Goal: Information Seeking & Learning: Learn about a topic

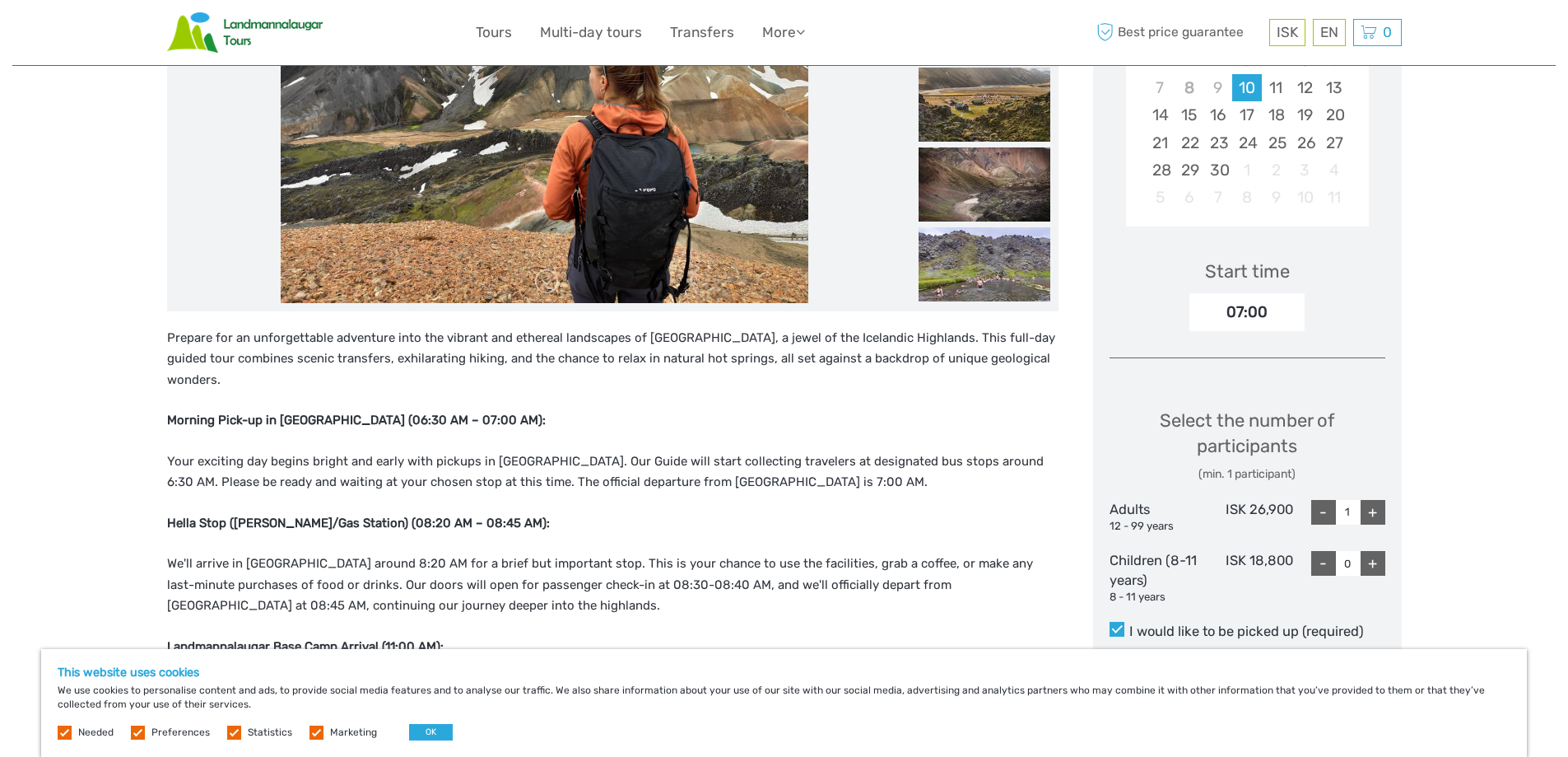
scroll to position [411, 0]
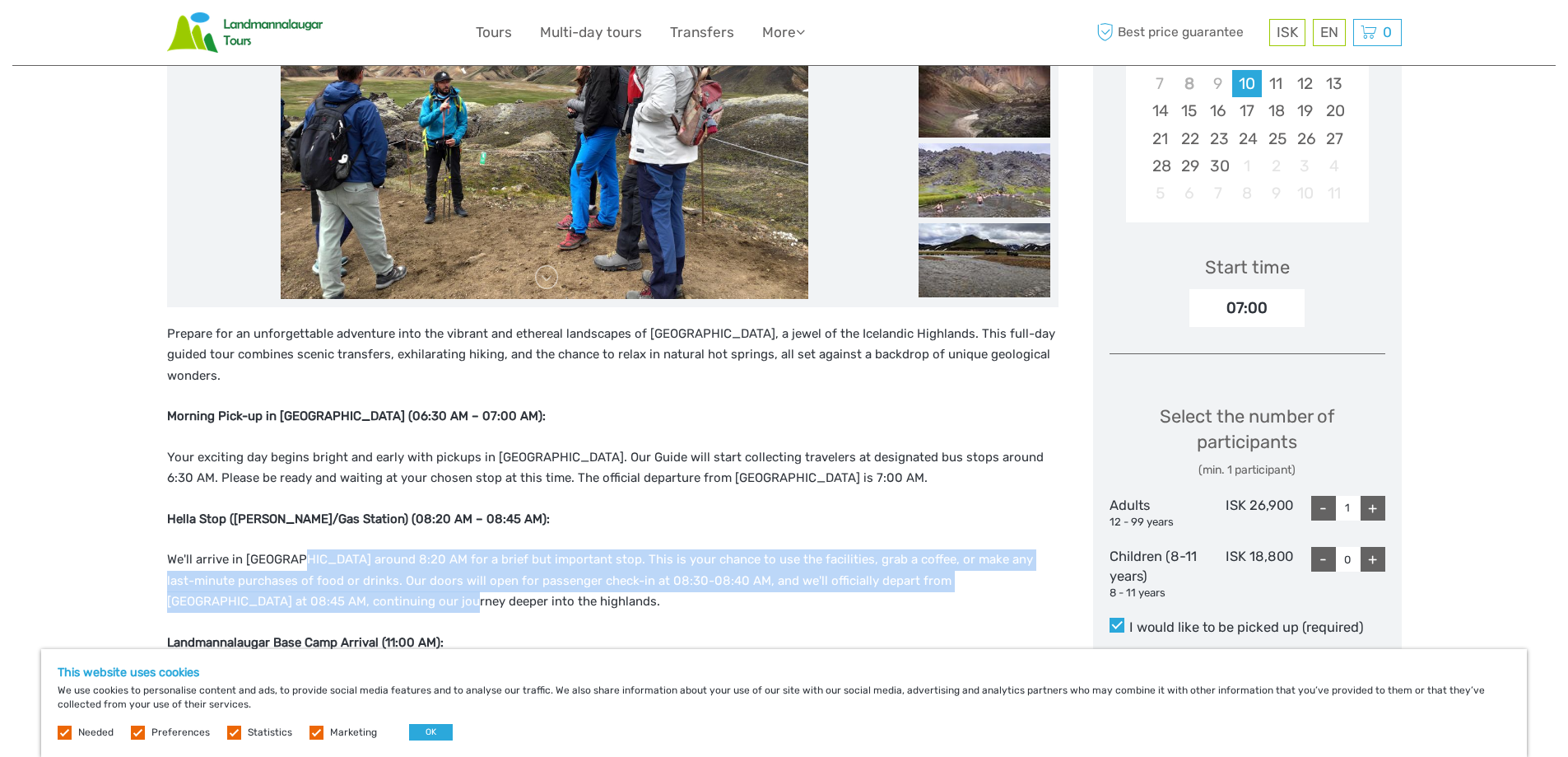
drag, startPoint x: 275, startPoint y: 569, endPoint x: 287, endPoint y: 525, distance: 45.6
click at [286, 549] on p "We'll arrive in [GEOGRAPHIC_DATA] around 8:20 AM for a brief but important stop…" at bounding box center [613, 581] width 892 height 63
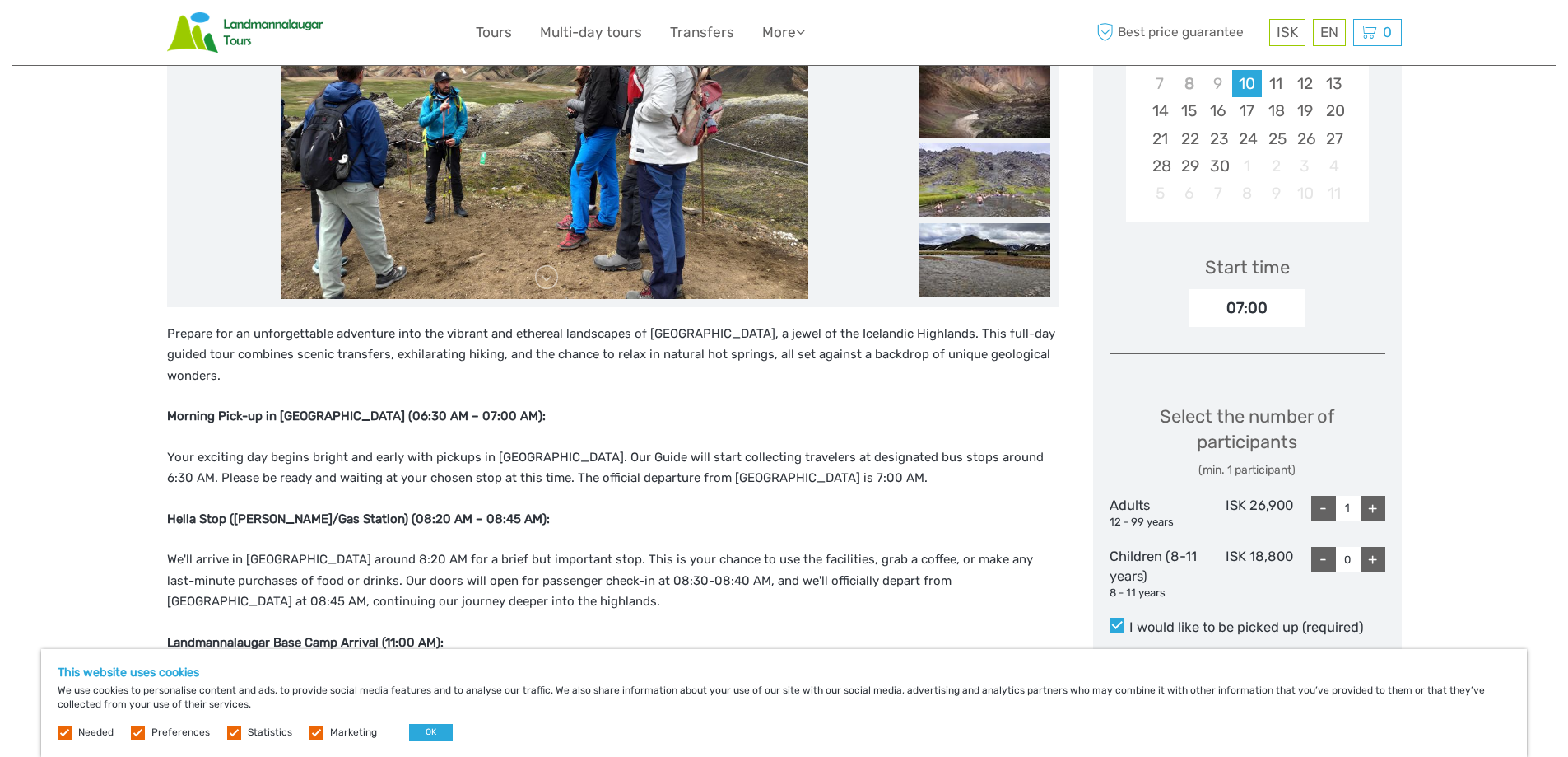
click at [336, 577] on p "We'll arrive in [GEOGRAPHIC_DATA] around 8:20 AM for a brief but important stop…" at bounding box center [613, 581] width 892 height 63
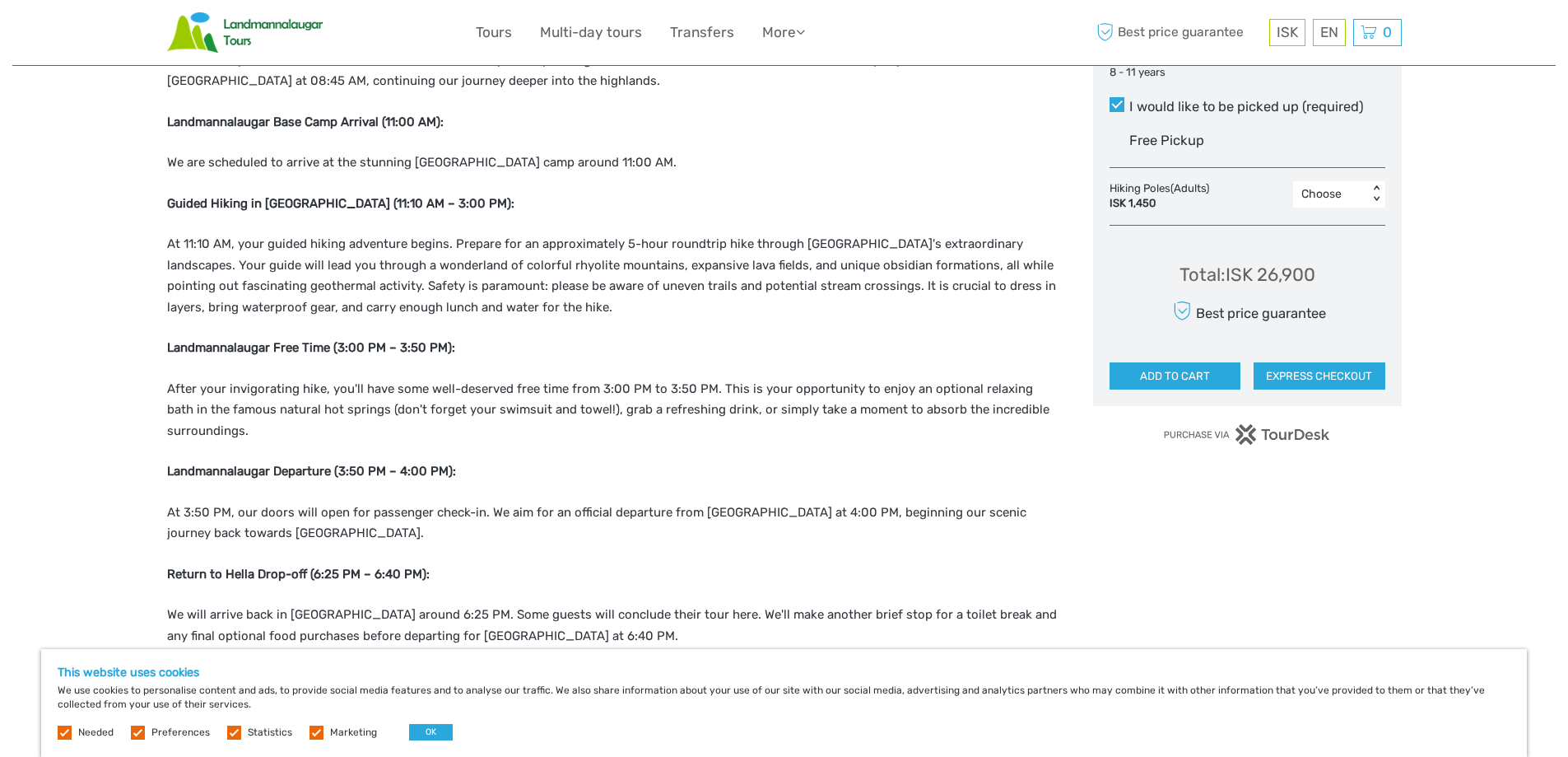
scroll to position [988, 0]
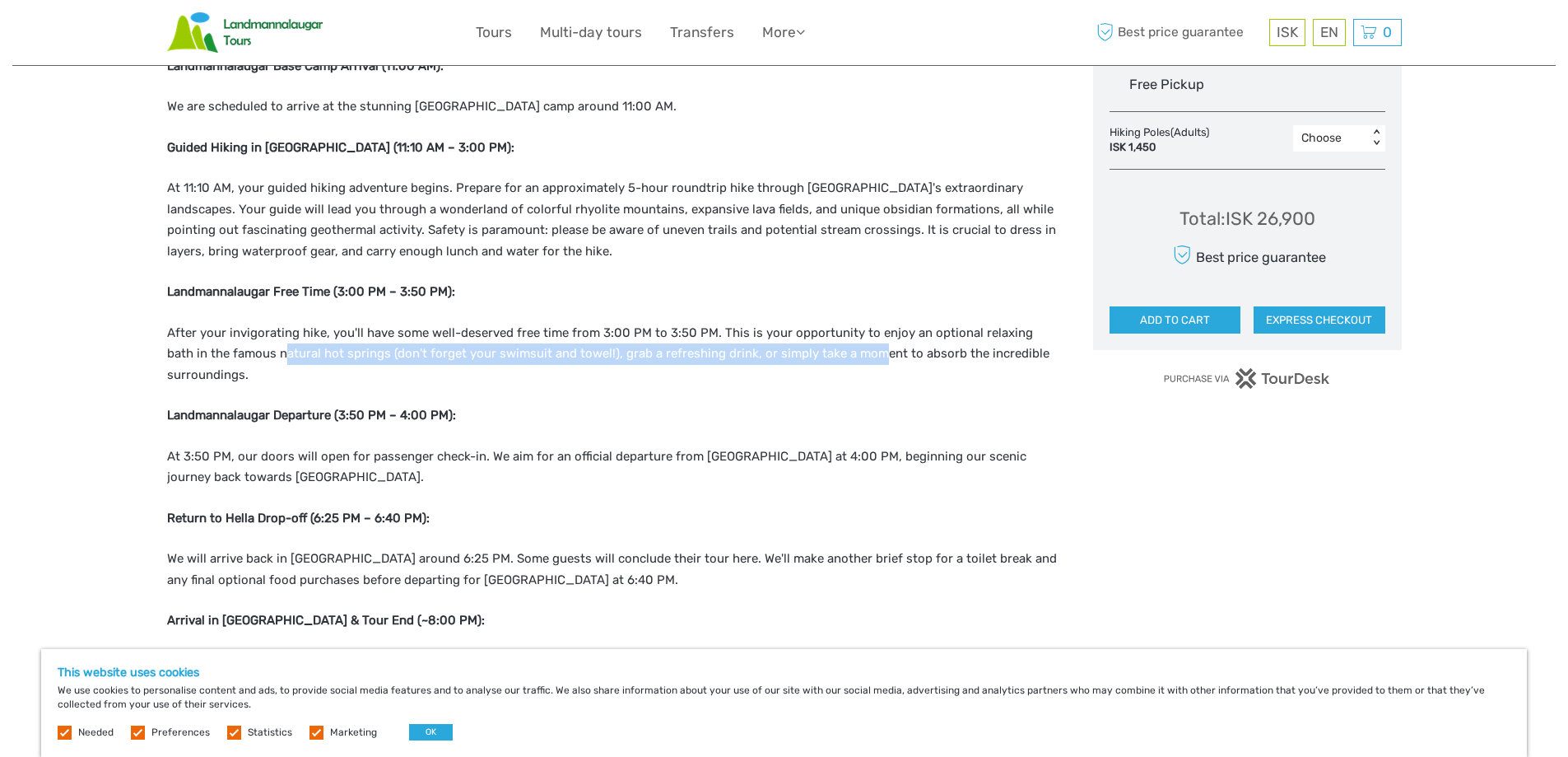
drag, startPoint x: 245, startPoint y: 322, endPoint x: 831, endPoint y: 323, distance: 586.0
click at [831, 323] on p "After your invigorating hike, you'll have some well-deserved free time from 3:0…" at bounding box center [613, 355] width 892 height 63
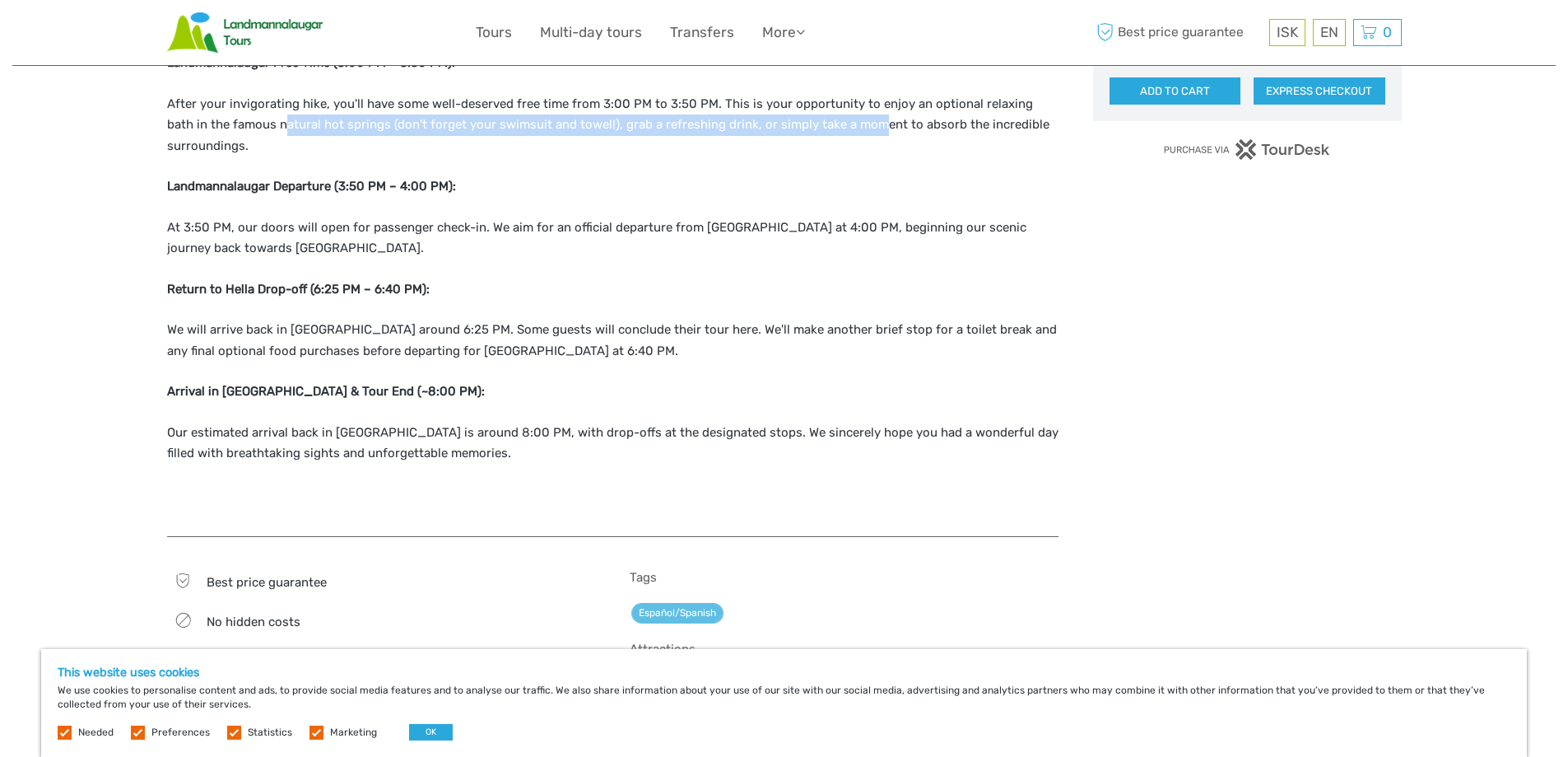
scroll to position [1235, 0]
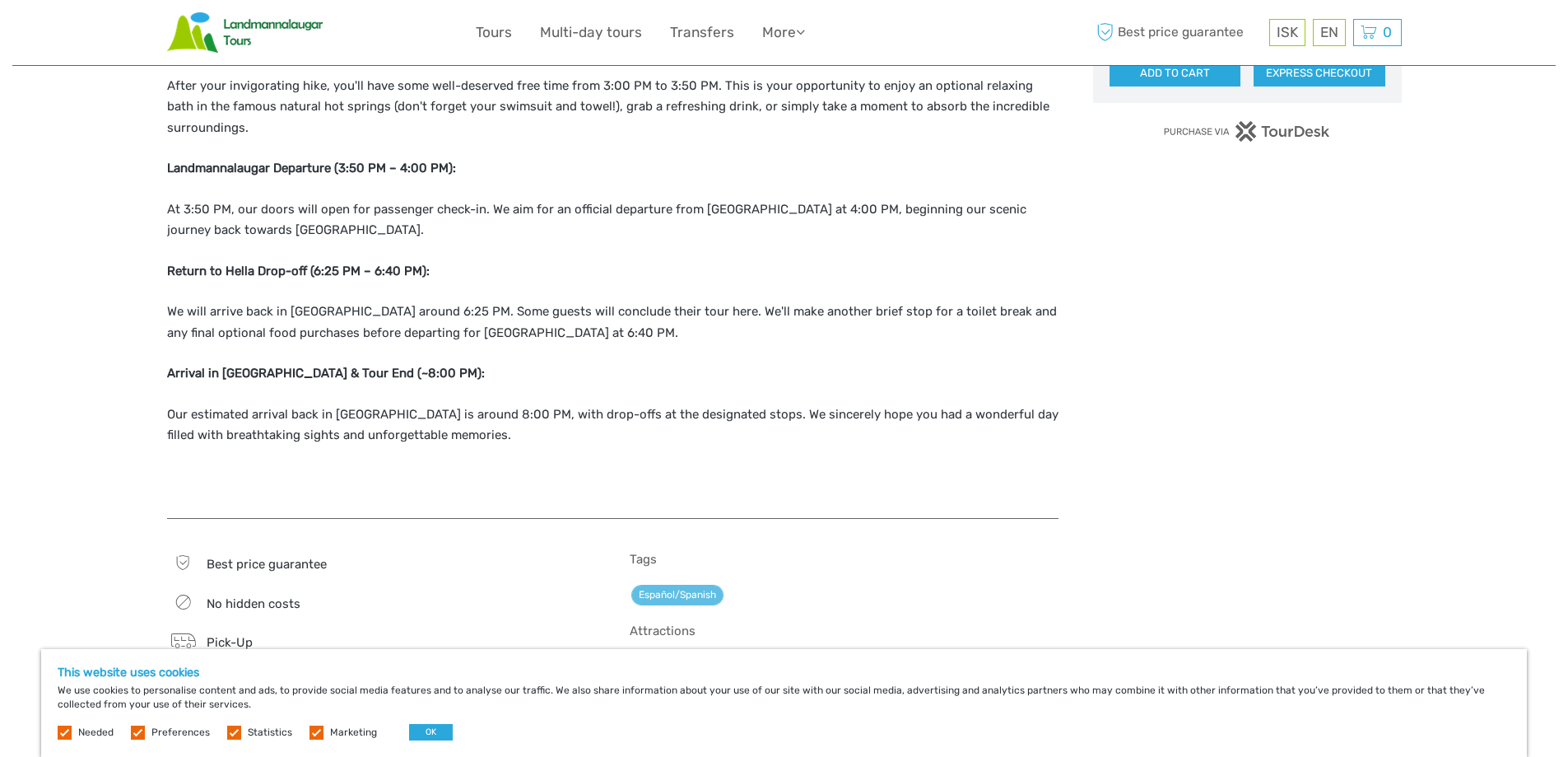
click at [393, 307] on p "We will arrive back in [GEOGRAPHIC_DATA] around 6:25 PM. Some guests will concl…" at bounding box center [613, 322] width 892 height 42
drag, startPoint x: 432, startPoint y: 305, endPoint x: 354, endPoint y: 288, distance: 79.8
click at [404, 302] on p "We will arrive back in [GEOGRAPHIC_DATA] around 6:25 PM. Some guests will concl…" at bounding box center [613, 322] width 892 height 42
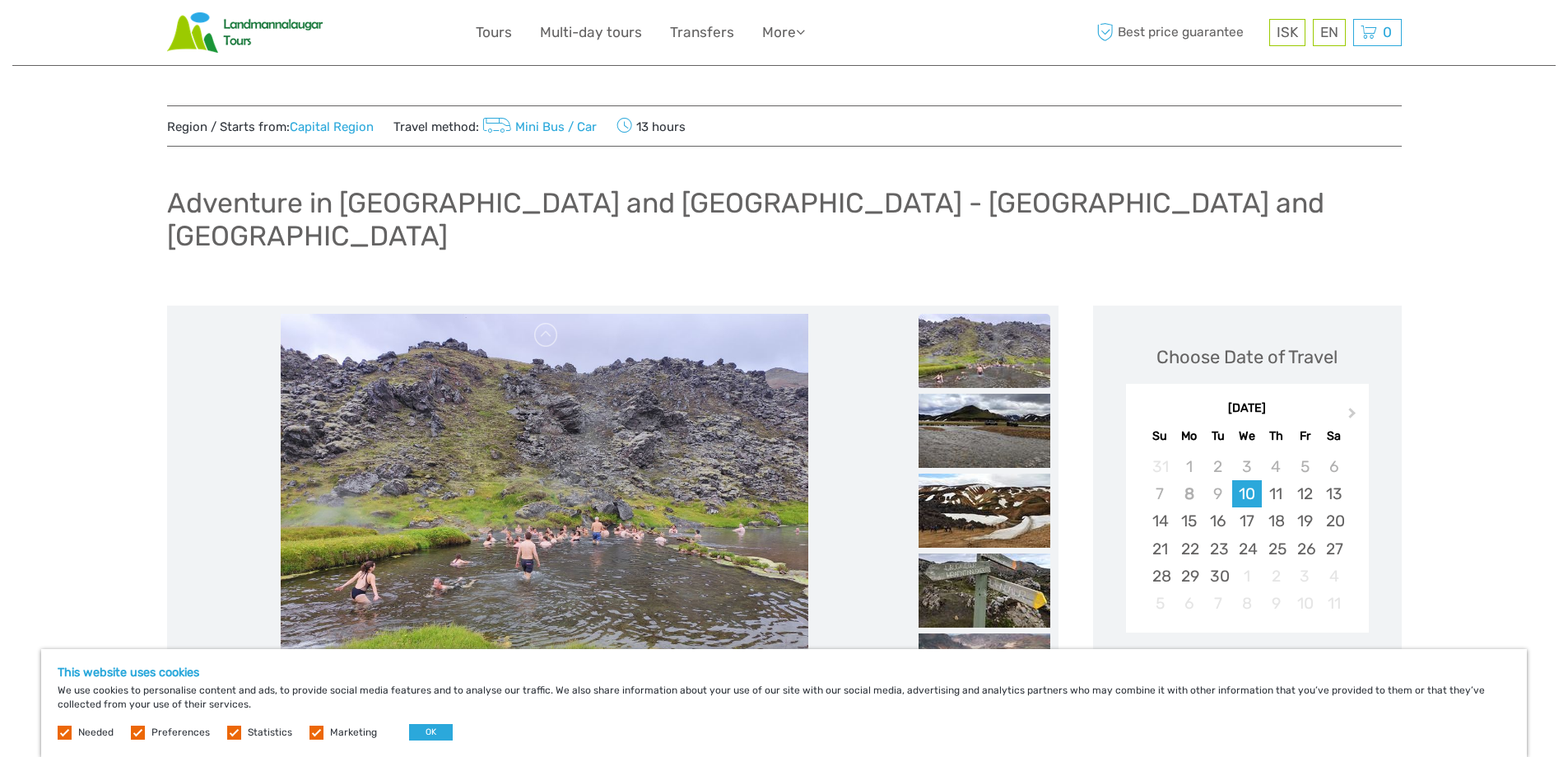
scroll to position [0, 0]
click at [408, 212] on h1 "Adventure in [GEOGRAPHIC_DATA] and [GEOGRAPHIC_DATA] - [GEOGRAPHIC_DATA] and [G…" at bounding box center [784, 221] width 1234 height 67
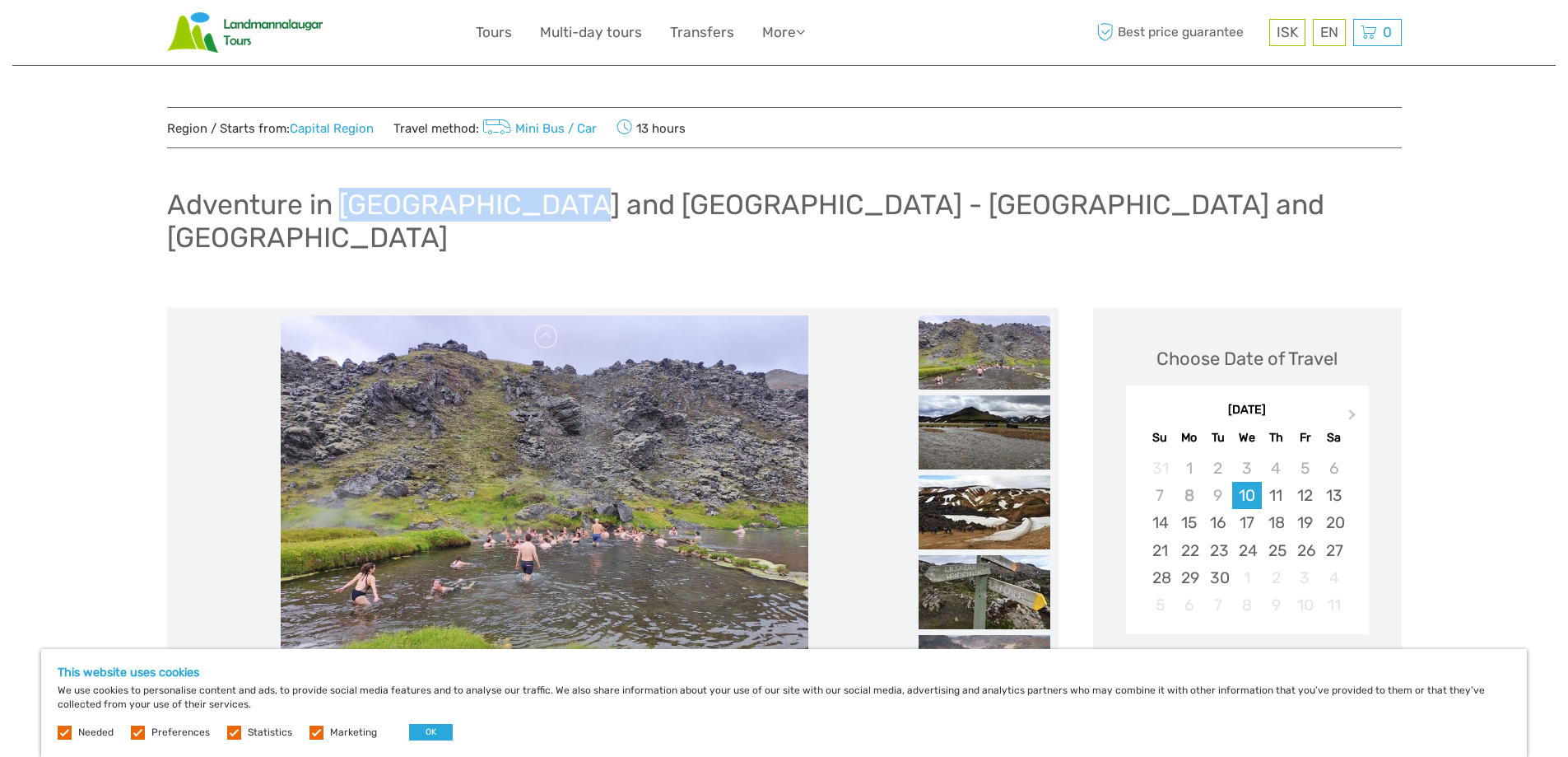
click at [408, 212] on h1 "Adventure in [GEOGRAPHIC_DATA] and [GEOGRAPHIC_DATA] - [GEOGRAPHIC_DATA] and [G…" at bounding box center [784, 221] width 1234 height 67
click at [928, 186] on div "Adventure in [GEOGRAPHIC_DATA] and [GEOGRAPHIC_DATA] - [GEOGRAPHIC_DATA] and [G…" at bounding box center [784, 227] width 1234 height 93
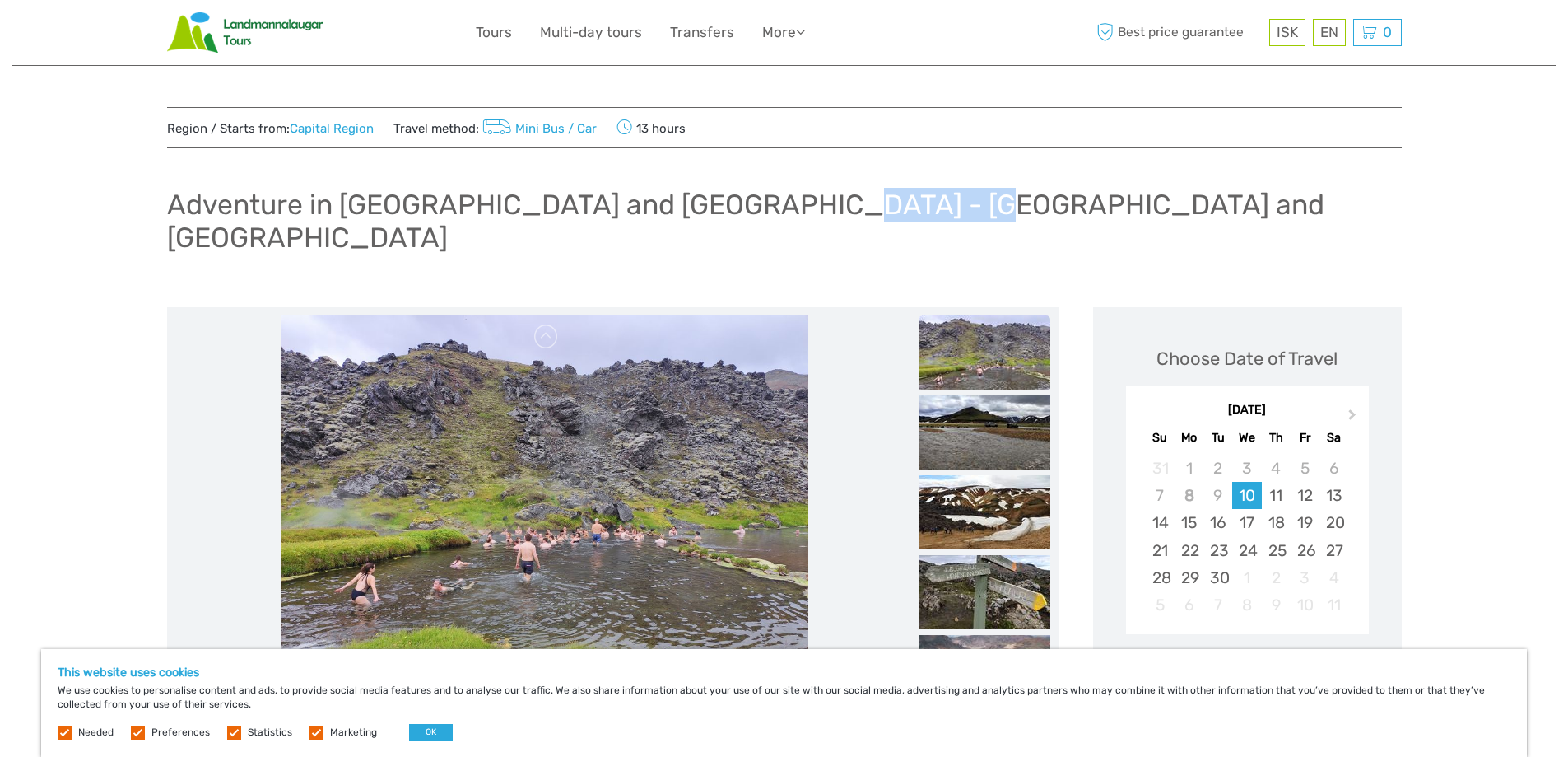
click at [928, 186] on div "Adventure in [GEOGRAPHIC_DATA] and [GEOGRAPHIC_DATA] - [GEOGRAPHIC_DATA] and [G…" at bounding box center [784, 227] width 1234 height 93
click at [971, 199] on h1 "Adventure in [GEOGRAPHIC_DATA] and [GEOGRAPHIC_DATA] - [GEOGRAPHIC_DATA] and [G…" at bounding box center [784, 221] width 1234 height 67
click at [1008, 195] on h1 "Adventure in [GEOGRAPHIC_DATA] and [GEOGRAPHIC_DATA] - [GEOGRAPHIC_DATA] and [G…" at bounding box center [784, 221] width 1234 height 67
click at [1008, 194] on h1 "Adventure in [GEOGRAPHIC_DATA] and [GEOGRAPHIC_DATA] - [GEOGRAPHIC_DATA] and [G…" at bounding box center [784, 221] width 1234 height 67
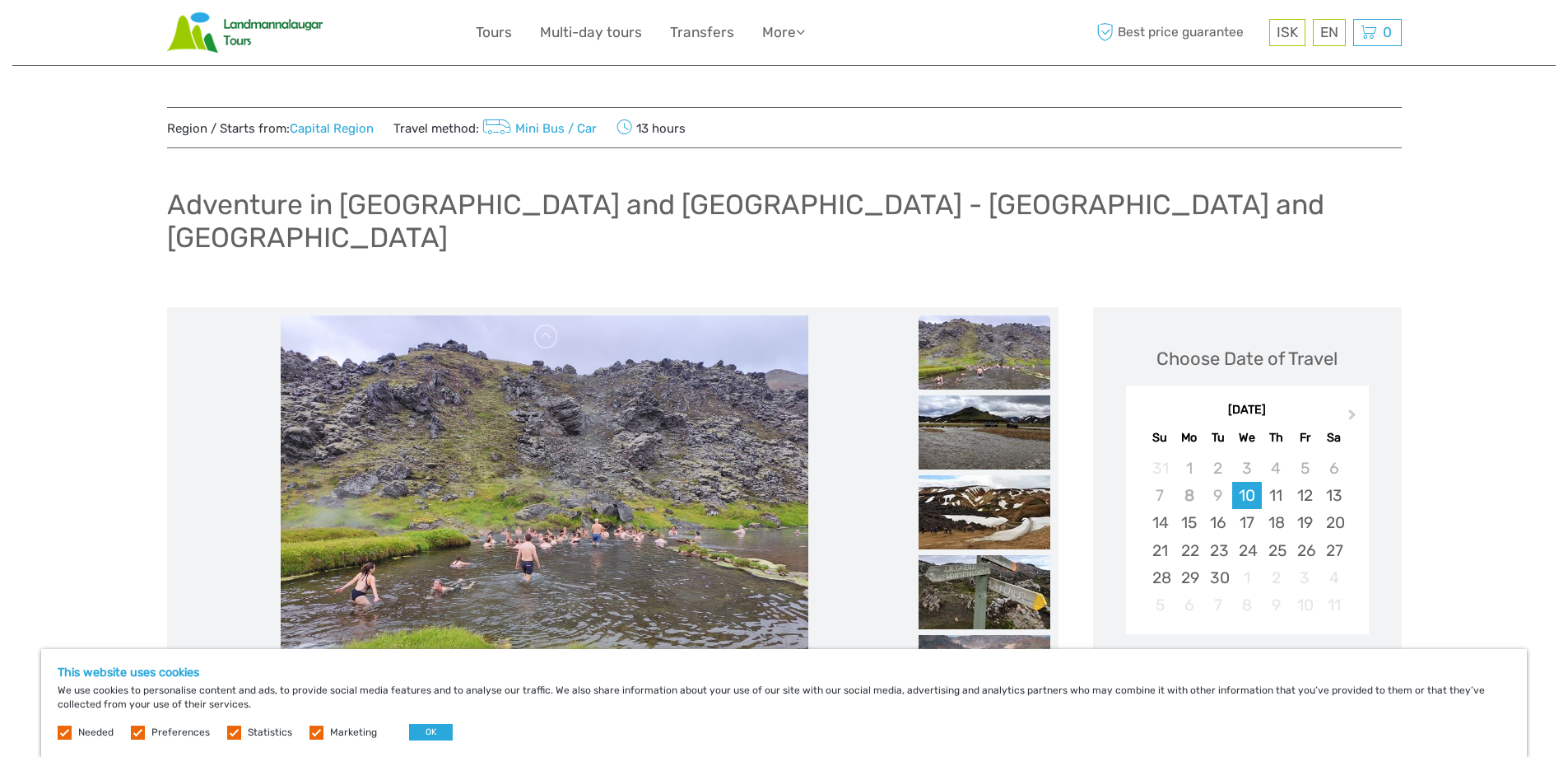
click at [1067, 209] on div "Adventure in [GEOGRAPHIC_DATA] and [GEOGRAPHIC_DATA] - [GEOGRAPHIC_DATA] and [G…" at bounding box center [784, 227] width 1234 height 93
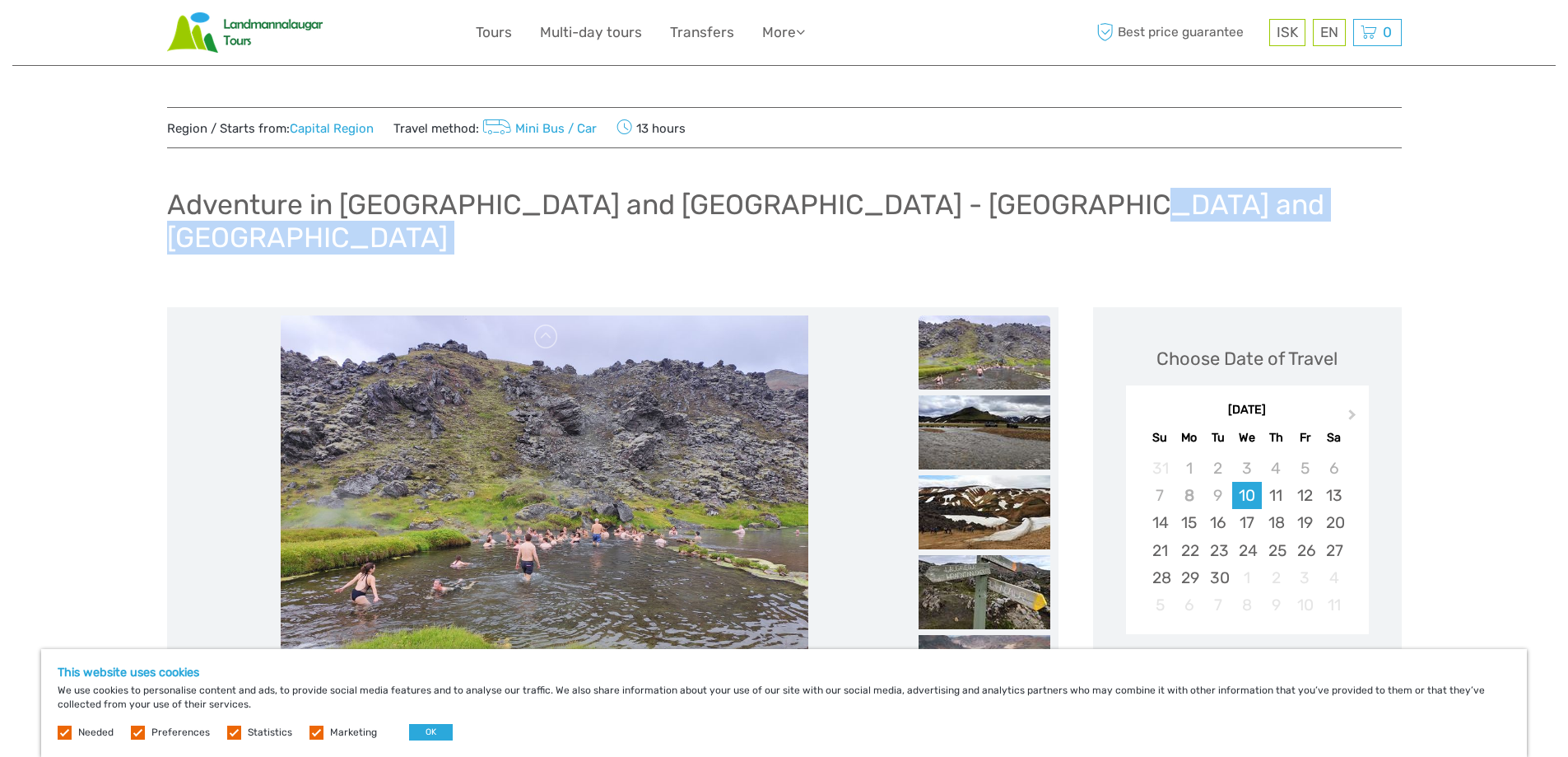
click at [1067, 209] on div "Adventure in [GEOGRAPHIC_DATA] and [GEOGRAPHIC_DATA] - [GEOGRAPHIC_DATA] and [G…" at bounding box center [784, 227] width 1234 height 93
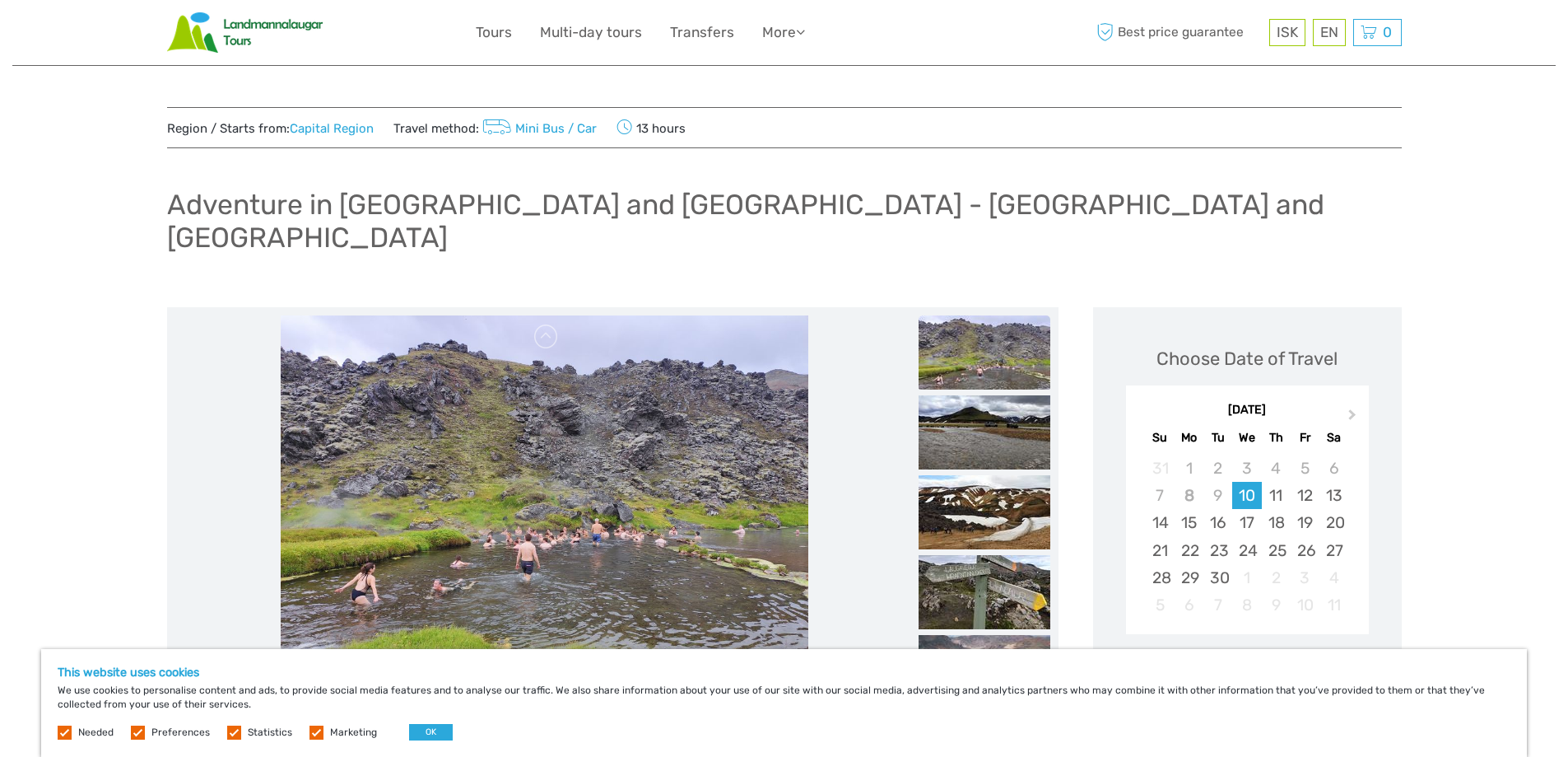
drag, startPoint x: 718, startPoint y: 169, endPoint x: 795, endPoint y: 185, distance: 78.6
drag, startPoint x: 795, startPoint y: 185, endPoint x: 804, endPoint y: 198, distance: 15.8
click at [799, 188] on div "Adventure in [GEOGRAPHIC_DATA] and [GEOGRAPHIC_DATA] - [GEOGRAPHIC_DATA] and [G…" at bounding box center [784, 227] width 1234 height 93
click at [798, 202] on h1 "Adventure in [GEOGRAPHIC_DATA] and [GEOGRAPHIC_DATA] - [GEOGRAPHIC_DATA] and [G…" at bounding box center [784, 221] width 1234 height 67
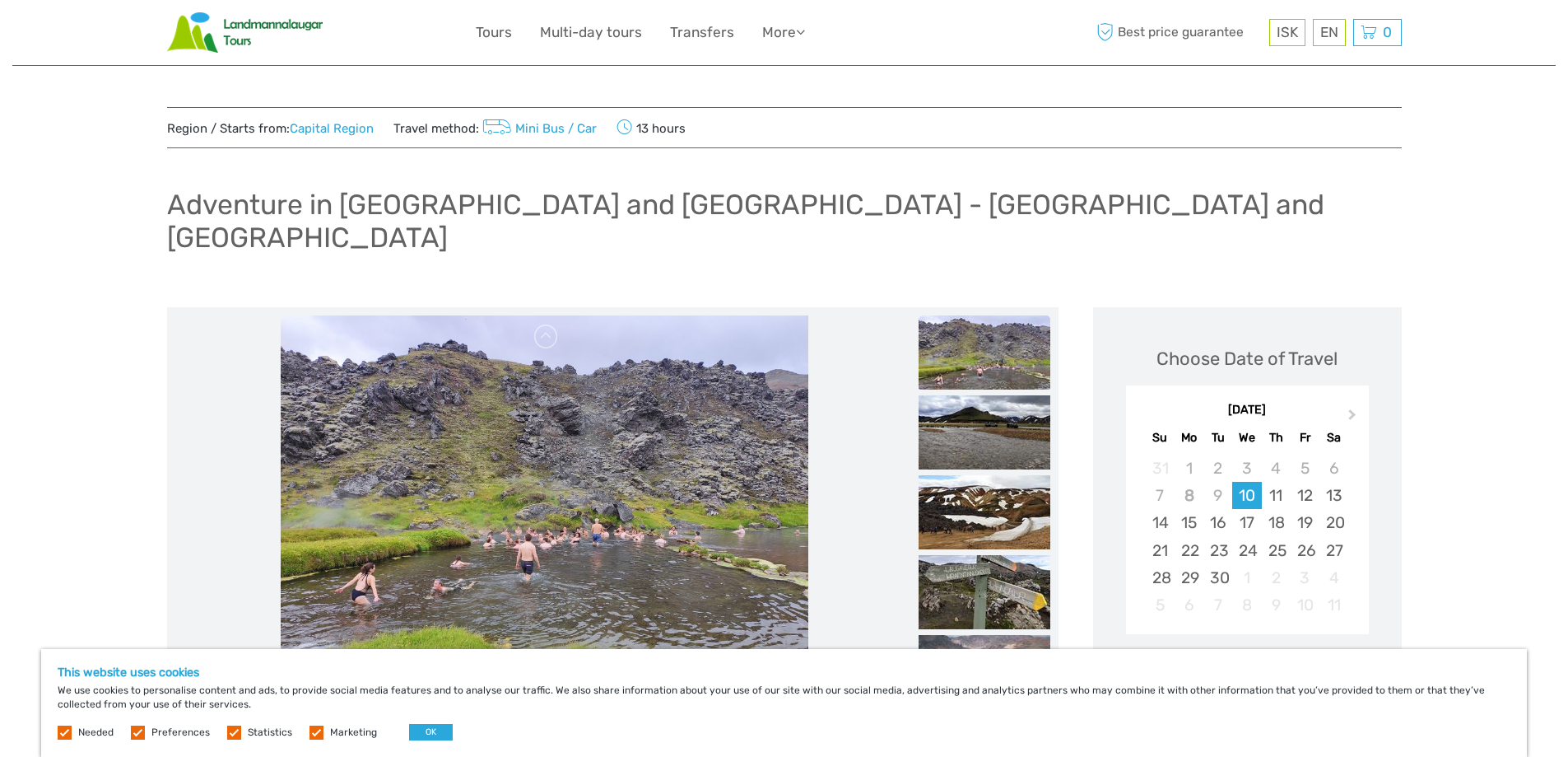
click at [773, 212] on h1 "Adventure in [GEOGRAPHIC_DATA] and [GEOGRAPHIC_DATA] - [GEOGRAPHIC_DATA] and [G…" at bounding box center [784, 221] width 1234 height 67
click at [790, 203] on h1 "Adventure in [GEOGRAPHIC_DATA] and [GEOGRAPHIC_DATA] - [GEOGRAPHIC_DATA] and [G…" at bounding box center [784, 221] width 1234 height 67
click at [778, 205] on h1 "Adventure in [GEOGRAPHIC_DATA] and [GEOGRAPHIC_DATA] - [GEOGRAPHIC_DATA] and [G…" at bounding box center [784, 221] width 1234 height 67
click at [782, 205] on h1 "Adventure in [GEOGRAPHIC_DATA] and [GEOGRAPHIC_DATA] - [GEOGRAPHIC_DATA] and [G…" at bounding box center [784, 221] width 1234 height 67
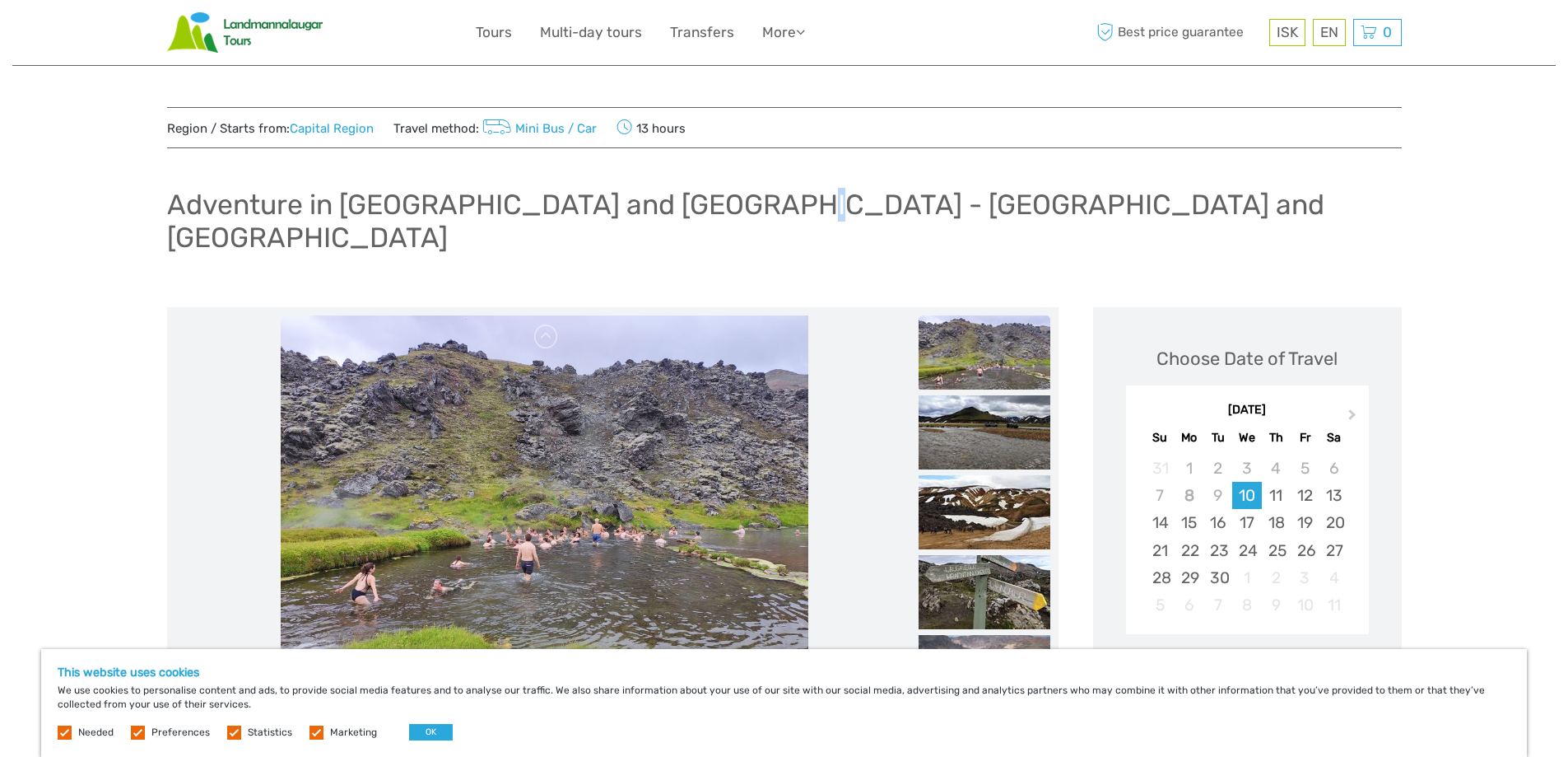
click at [782, 205] on h1 "Adventure in [GEOGRAPHIC_DATA] and [GEOGRAPHIC_DATA] - [GEOGRAPHIC_DATA] and [G…" at bounding box center [784, 221] width 1234 height 67
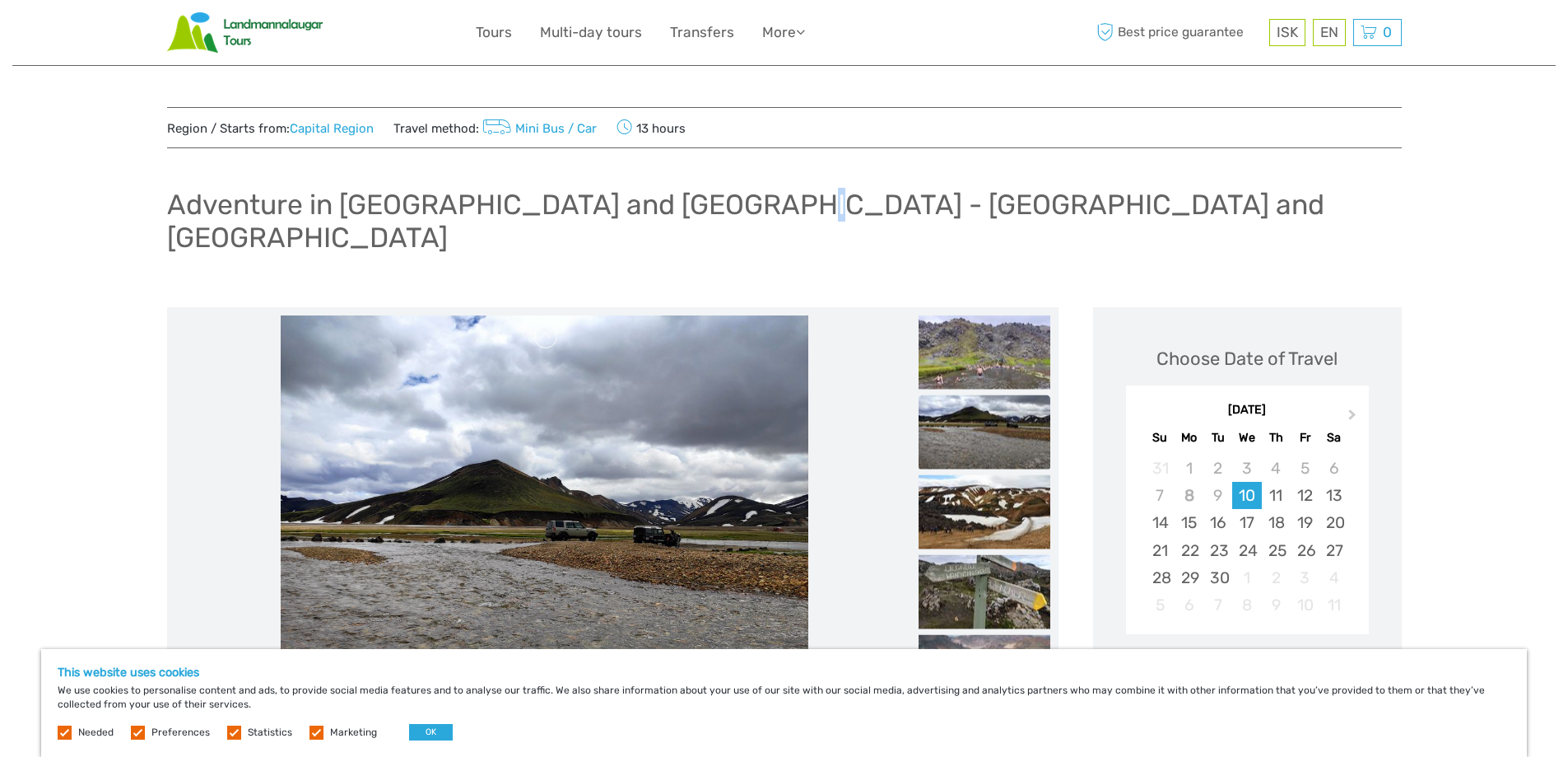
click at [791, 207] on h1 "Adventure in [GEOGRAPHIC_DATA] and [GEOGRAPHIC_DATA] - [GEOGRAPHIC_DATA] and [G…" at bounding box center [784, 221] width 1234 height 67
drag, startPoint x: 785, startPoint y: 207, endPoint x: 686, endPoint y: 212, distance: 99.1
click at [686, 212] on h1 "Adventure in [GEOGRAPHIC_DATA] and [GEOGRAPHIC_DATA] - [GEOGRAPHIC_DATA] and [G…" at bounding box center [784, 221] width 1234 height 67
click at [1019, 192] on h1 "Adventure in [GEOGRAPHIC_DATA] and [GEOGRAPHIC_DATA] - [GEOGRAPHIC_DATA] and [G…" at bounding box center [784, 221] width 1234 height 67
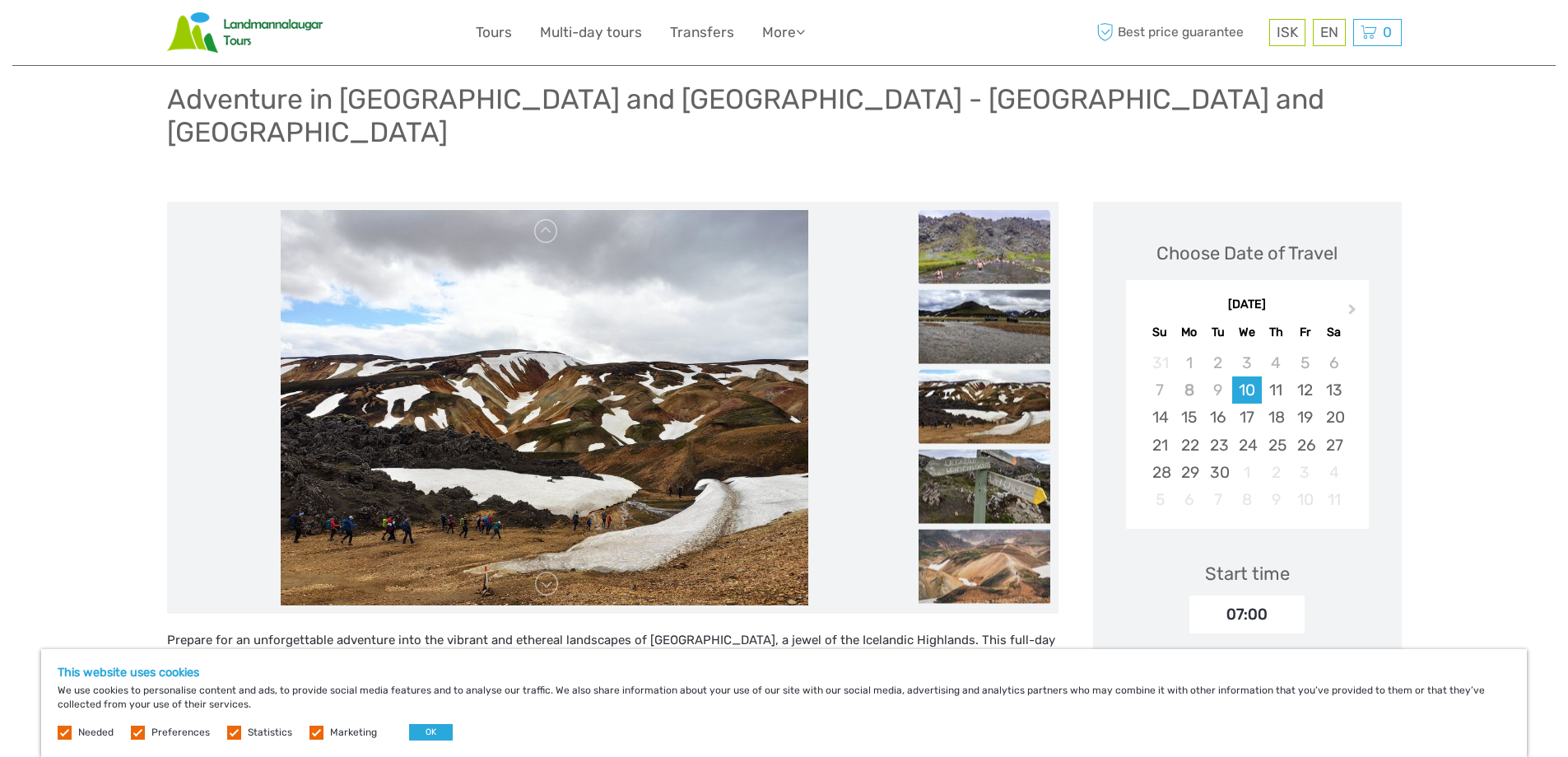
scroll to position [247, 0]
